Goal: Task Accomplishment & Management: Manage account settings

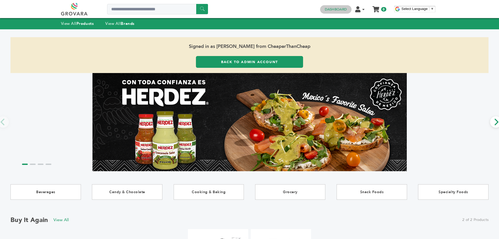
click at [340, 7] on link "Dashboard" at bounding box center [336, 9] width 22 height 5
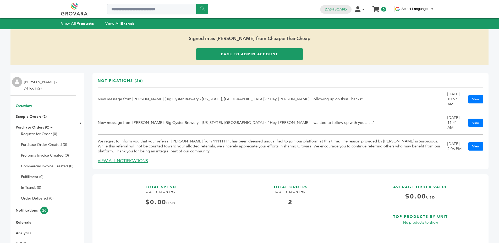
scroll to position [36, 0]
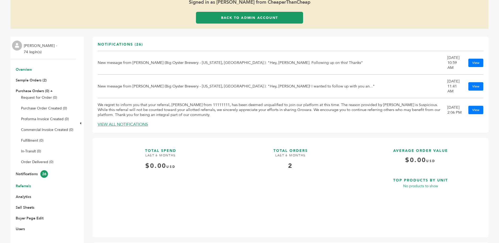
click at [21, 184] on link "Referrals" at bounding box center [23, 186] width 15 height 5
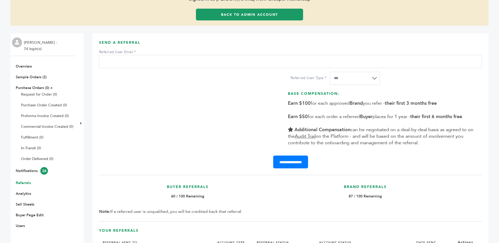
scroll to position [72, 0]
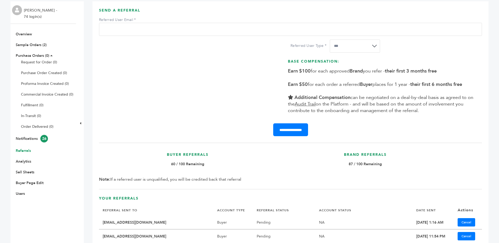
click at [350, 166] on b "87 / 100 Remaining" at bounding box center [365, 164] width 33 height 5
drag, startPoint x: 350, startPoint y: 166, endPoint x: 395, endPoint y: 162, distance: 45.0
click at [352, 166] on b "87 / 100 Remaining" at bounding box center [365, 164] width 33 height 5
click at [395, 162] on p "87 / 100 Remaining" at bounding box center [365, 164] width 172 height 6
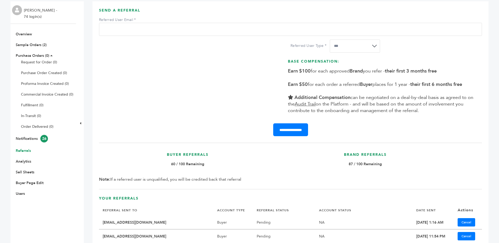
click at [395, 162] on p "87 / 100 Remaining" at bounding box center [365, 164] width 172 height 6
click at [380, 169] on div "Brand Referrals 87 / 100 Remaining" at bounding box center [366, 163] width 178 height 27
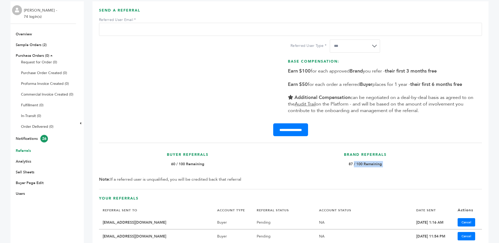
click at [377, 168] on div "Brand Referrals 87 / 100 Remaining" at bounding box center [366, 163] width 178 height 27
click at [367, 163] on b "87 / 100 Remaining" at bounding box center [365, 164] width 33 height 5
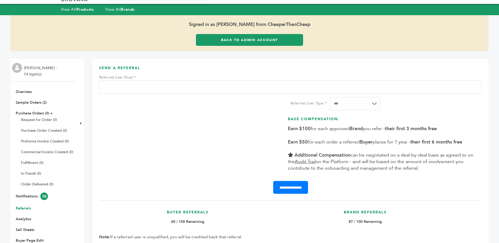
scroll to position [0, 0]
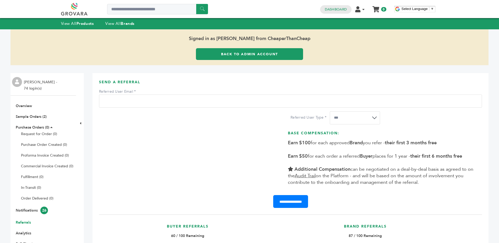
drag, startPoint x: 265, startPoint y: 38, endPoint x: 323, endPoint y: 41, distance: 58.2
click at [323, 41] on span "Signed in as [PERSON_NAME] from CheaperThanCheap" at bounding box center [249, 38] width 478 height 19
click at [228, 115] on div "**********" at bounding box center [290, 149] width 383 height 77
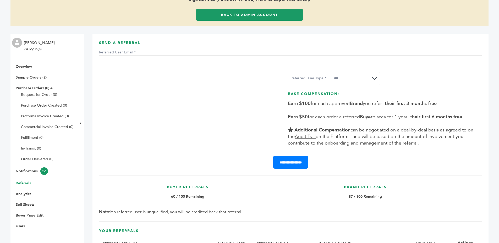
scroll to position [76, 0]
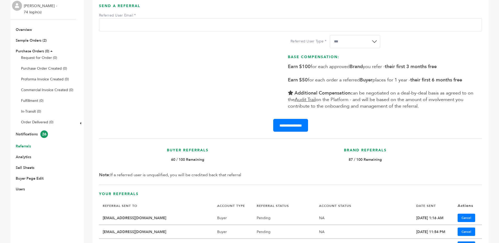
click at [193, 163] on div "Buyer Referrals 60 / 100 Remaining" at bounding box center [188, 158] width 178 height 27
click at [252, 164] on div "Buyer Referrals 60 / 100 Remaining" at bounding box center [188, 158] width 178 height 27
click at [355, 160] on b "87 / 100 Remaining" at bounding box center [365, 159] width 33 height 5
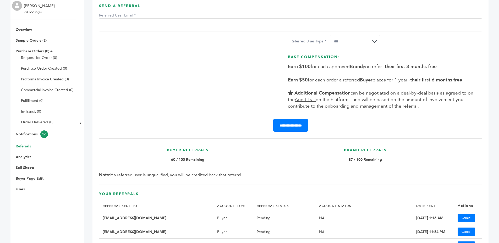
click at [355, 160] on b "87 / 100 Remaining" at bounding box center [365, 159] width 33 height 5
drag, startPoint x: 355, startPoint y: 160, endPoint x: 359, endPoint y: 160, distance: 3.9
click at [357, 160] on b "87 / 100 Remaining" at bounding box center [365, 159] width 33 height 5
click at [413, 166] on div "Brand Referrals 87 / 100 Remaining" at bounding box center [366, 158] width 178 height 27
drag, startPoint x: 343, startPoint y: 146, endPoint x: 395, endPoint y: 170, distance: 56.4
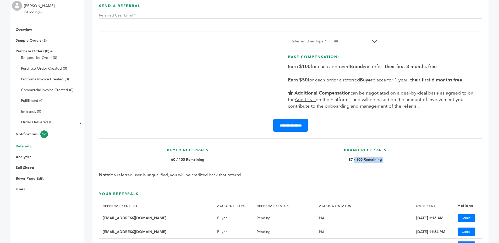
click at [395, 170] on div "Brand Referrals 87 / 100 Remaining" at bounding box center [366, 158] width 178 height 27
drag, startPoint x: 394, startPoint y: 169, endPoint x: 387, endPoint y: 171, distance: 7.5
click at [394, 170] on div "Brand Referrals 87 / 100 Remaining" at bounding box center [366, 158] width 178 height 27
drag, startPoint x: 155, startPoint y: 150, endPoint x: 208, endPoint y: 161, distance: 54.7
click at [208, 161] on div "Buyer Referrals 60 / 100 Remaining" at bounding box center [188, 158] width 178 height 27
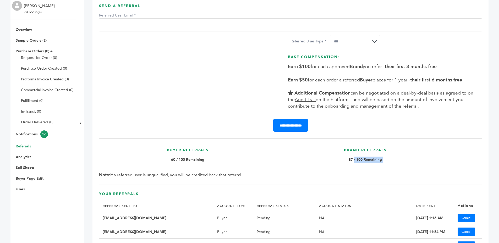
click at [209, 161] on p "60 / 100 Remaining" at bounding box center [188, 160] width 172 height 6
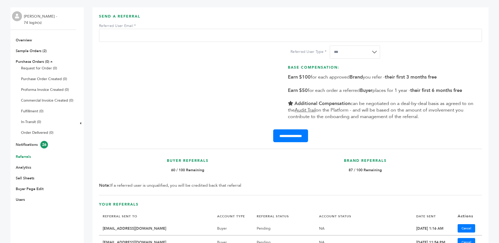
scroll to position [0, 0]
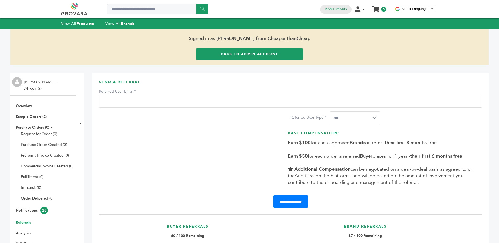
click at [250, 57] on link "Back to Admin Account" at bounding box center [249, 54] width 107 height 12
